Goal: Browse casually

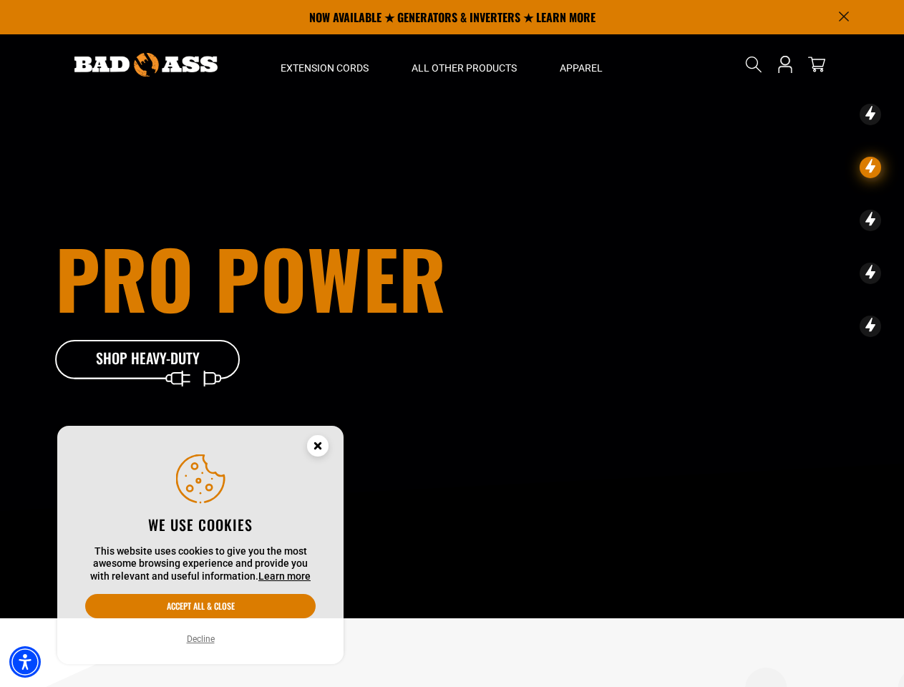
click at [452, 344] on div "Pro Power Shop Heavy-Duty" at bounding box center [293, 309] width 477 height 142
click at [25, 662] on img "Accessibility Menu" at bounding box center [24, 661] width 31 height 31
